Goal: Task Accomplishment & Management: Complete application form

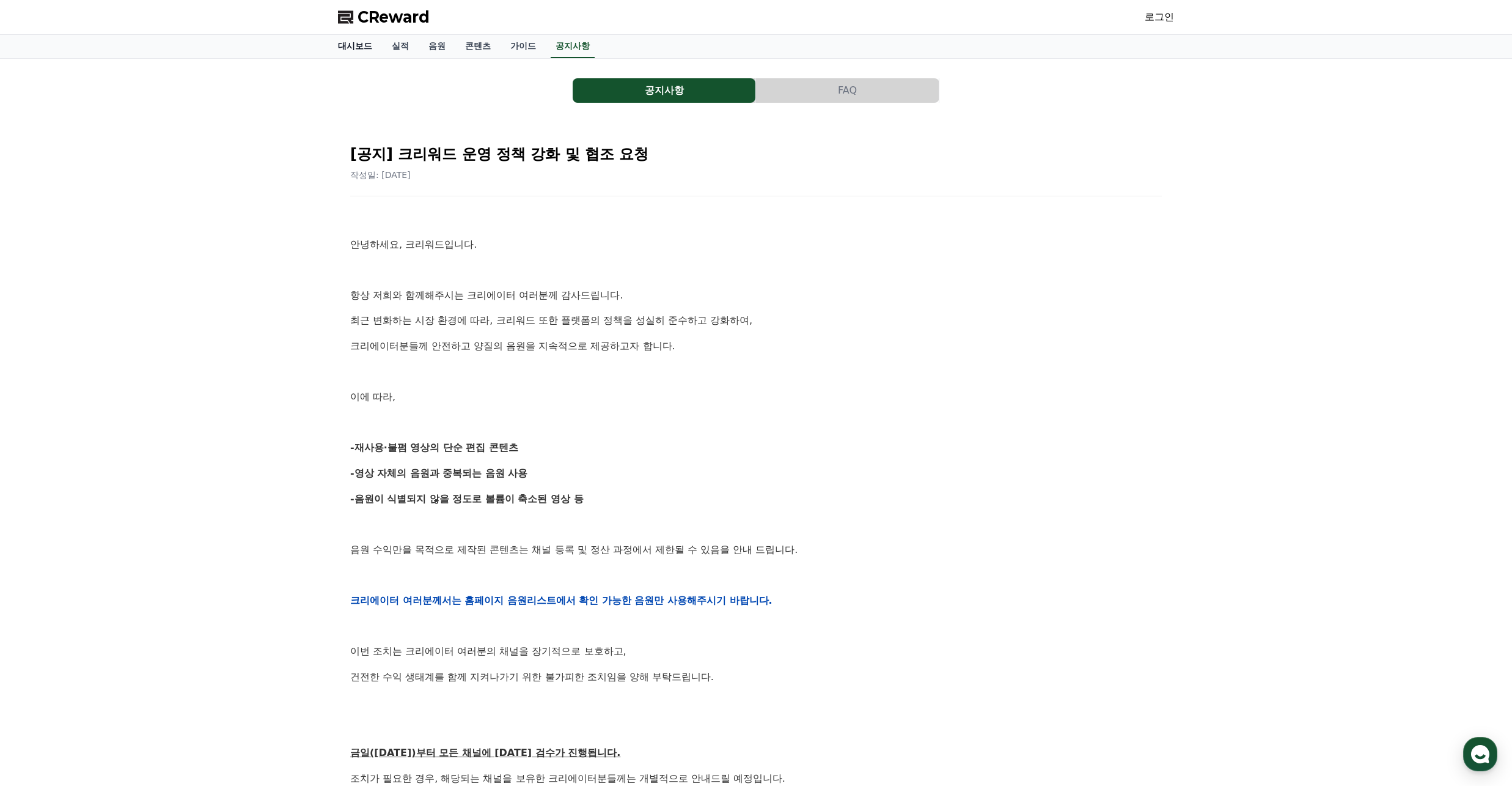
click at [346, 41] on link "대시보드" at bounding box center [356, 46] width 54 height 23
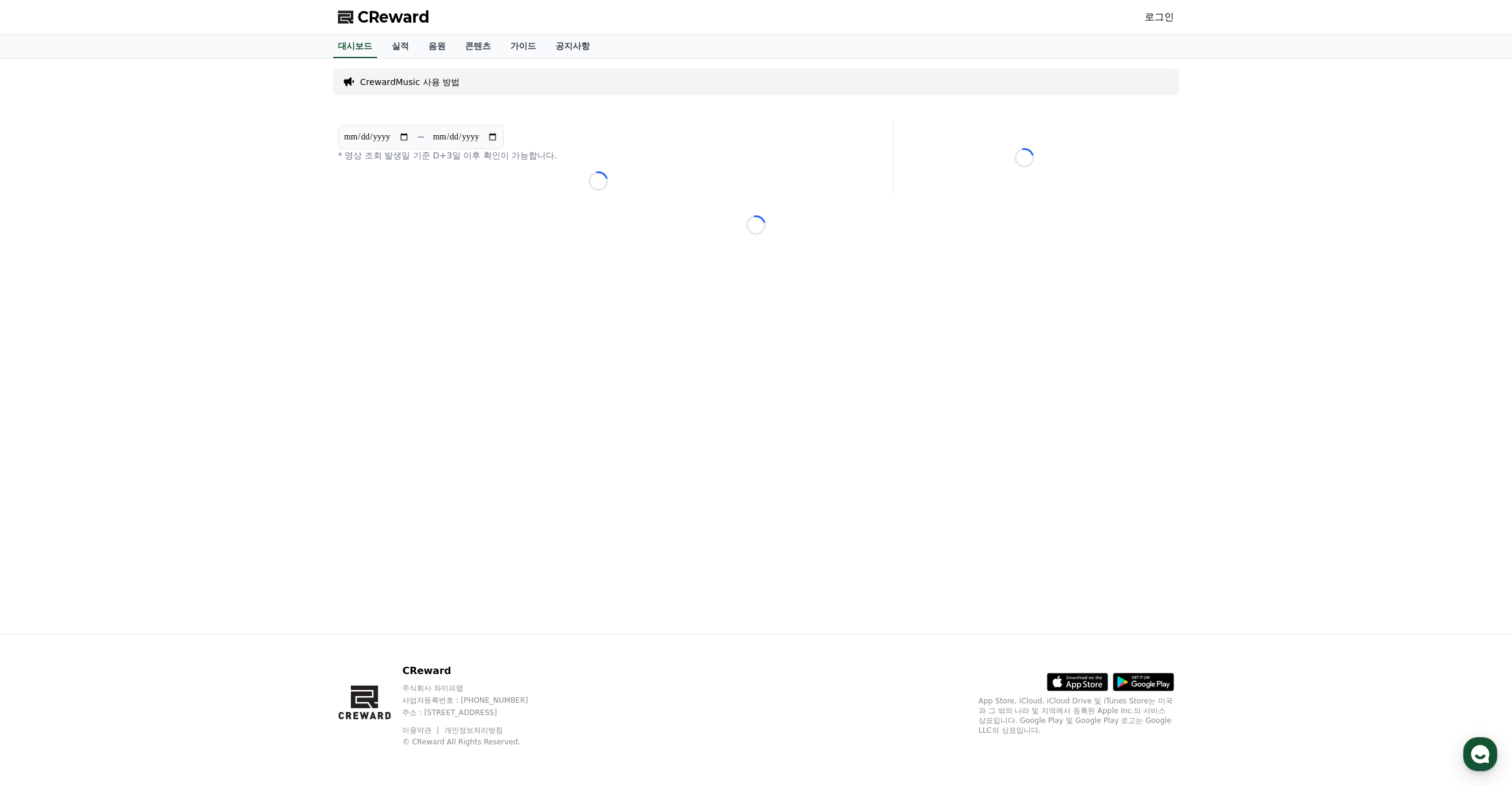
click at [1167, 18] on link "로그인" at bounding box center [1160, 17] width 29 height 15
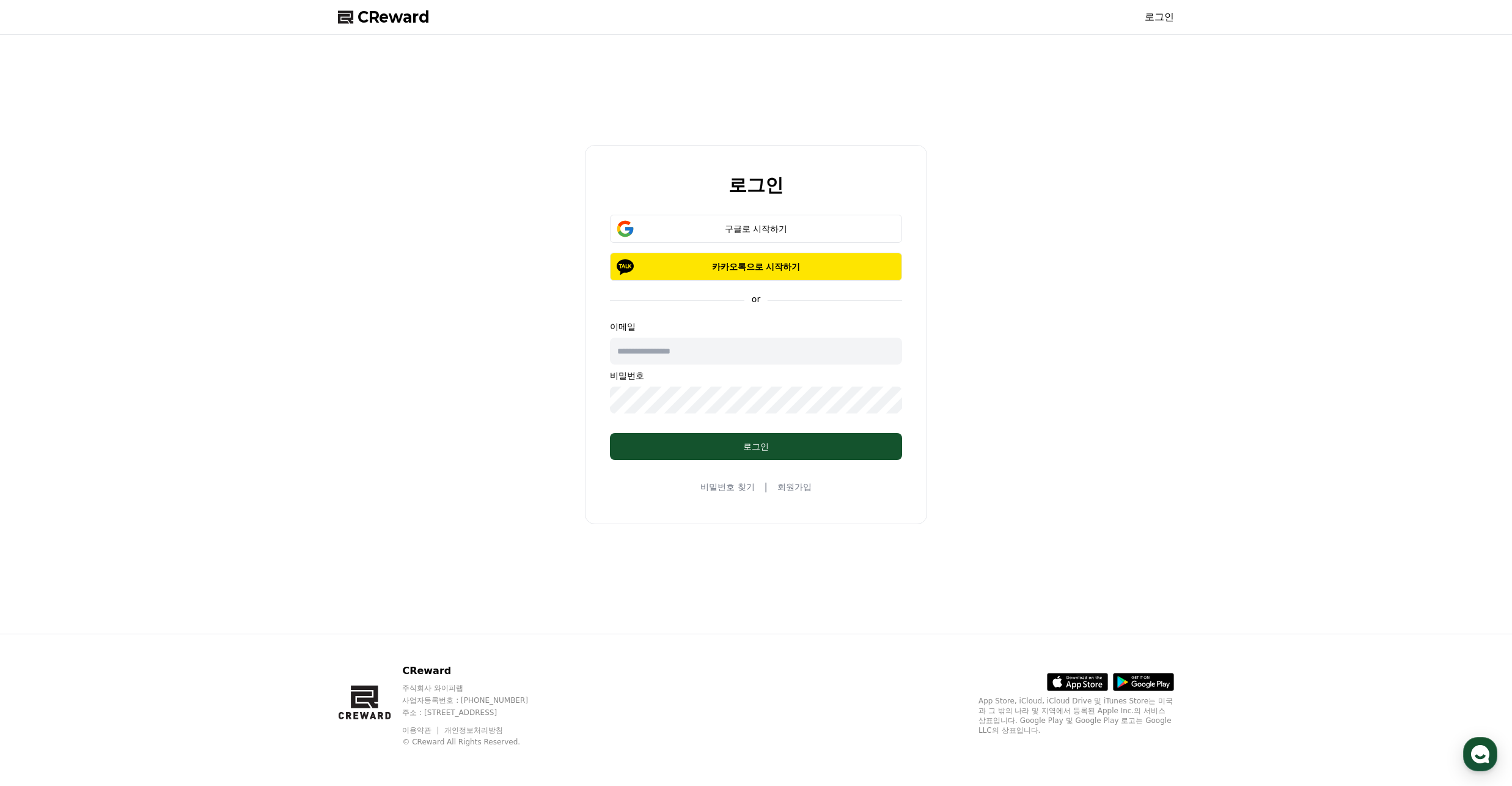
click at [819, 486] on div "로그인 구글로 시작하기 카카오톡으로 시작하기 or 이메일 비밀번호 로그인 비밀번호 찾기 | 회원가입" at bounding box center [756, 335] width 342 height 379
click at [792, 479] on div "비밀번호 찾기 | 회원가입" at bounding box center [756, 486] width 111 height 15
click at [787, 480] on link "회원가입" at bounding box center [795, 486] width 34 height 13
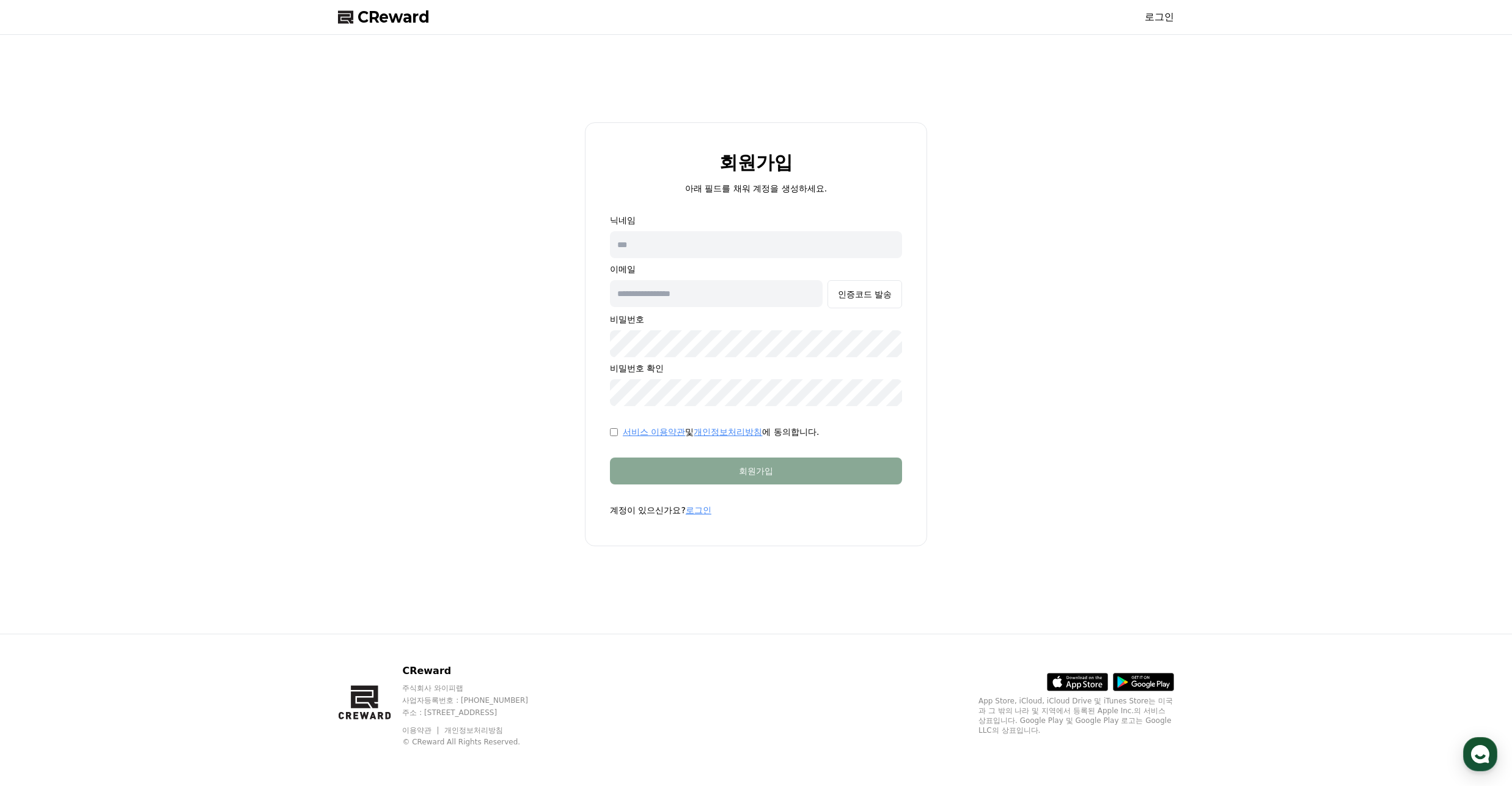
click at [672, 234] on input "text" at bounding box center [756, 244] width 292 height 27
click at [429, 330] on div "회원가입 아래 필드를 채워 계정을 생성하세요. 닉네임 이메일 인증코드 발송 비밀번호 비밀번호 확인 서비스 이용약관 및 개인정보처리방침 에 동의…" at bounding box center [756, 334] width 846 height 589
